Goal: Task Accomplishment & Management: Use online tool/utility

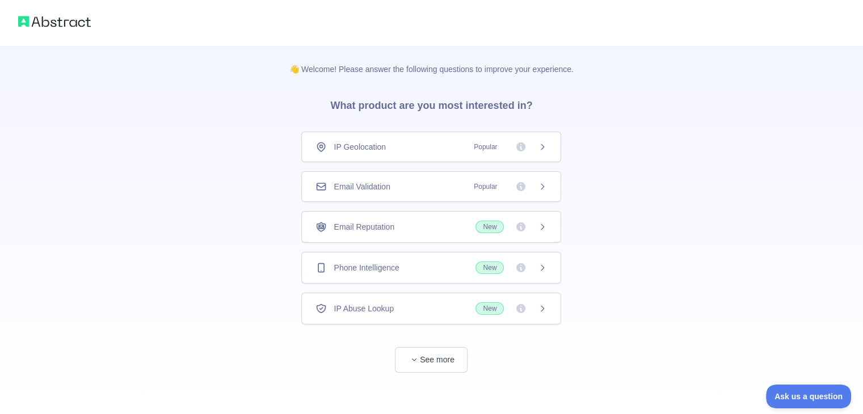
click at [357, 146] on span "IP Geolocation" at bounding box center [360, 146] width 52 height 11
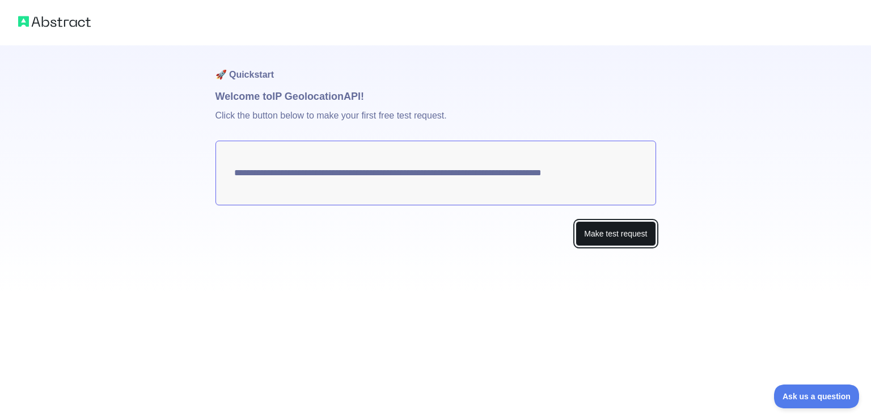
click at [621, 237] on button "Make test request" at bounding box center [616, 234] width 80 height 26
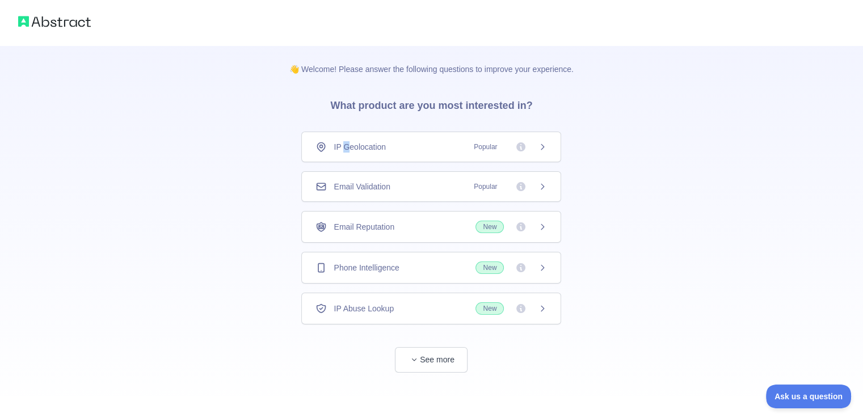
click at [345, 149] on span "IP Geolocation" at bounding box center [360, 146] width 52 height 11
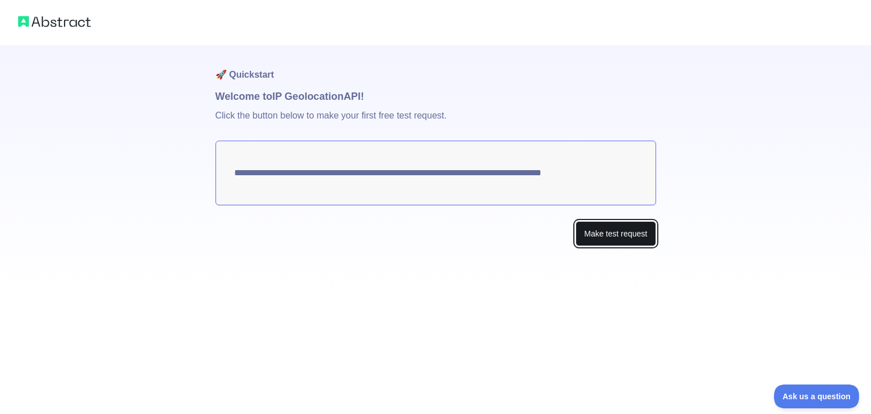
click at [605, 234] on button "Make test request" at bounding box center [616, 234] width 80 height 26
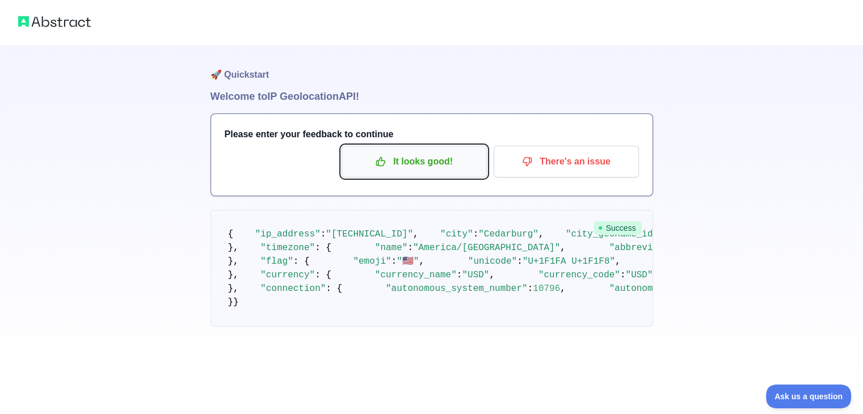
click at [447, 166] on p "It looks good!" at bounding box center [414, 161] width 128 height 19
